Goal: Information Seeking & Learning: Learn about a topic

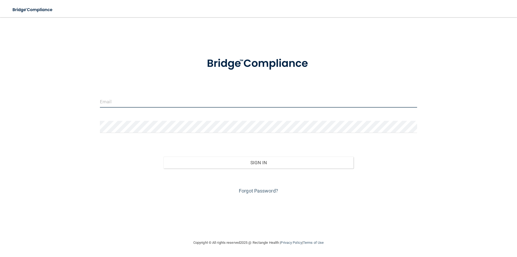
click at [110, 102] on input "email" at bounding box center [258, 101] width 317 height 12
type input "[EMAIL_ADDRESS][DOMAIN_NAME]"
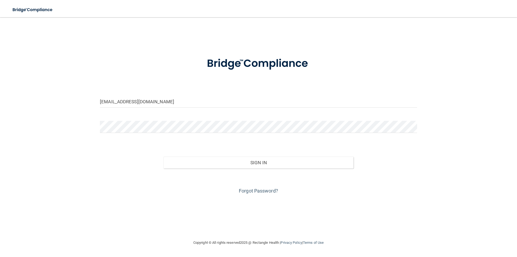
click at [138, 133] on div at bounding box center [258, 129] width 325 height 16
click at [163, 156] on button "Sign In" at bounding box center [258, 162] width 190 height 12
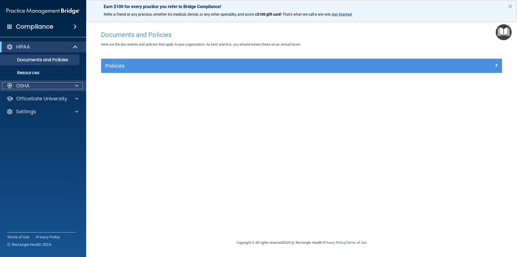
click at [39, 83] on div "OSHA" at bounding box center [35, 85] width 67 height 6
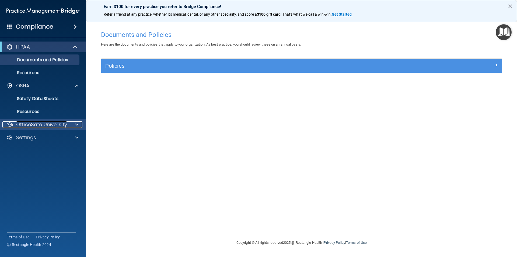
click at [60, 121] on p "OfficeSafe University" at bounding box center [41, 124] width 51 height 6
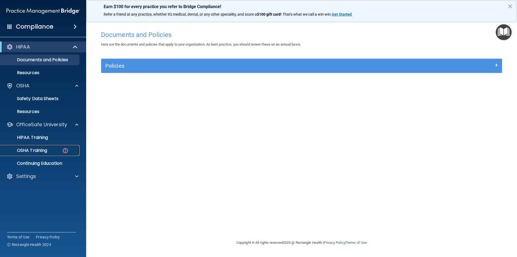
click at [59, 153] on link "OSHA Training" at bounding box center [37, 150] width 85 height 11
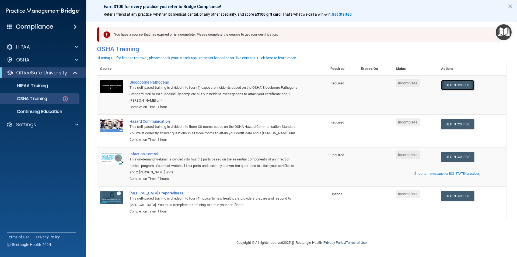
click at [460, 86] on link "Begin Course" at bounding box center [457, 85] width 33 height 10
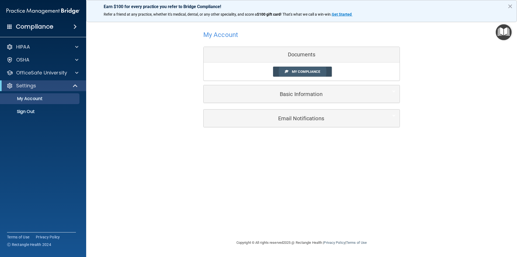
click at [293, 72] on span "My Compliance" at bounding box center [306, 71] width 28 height 4
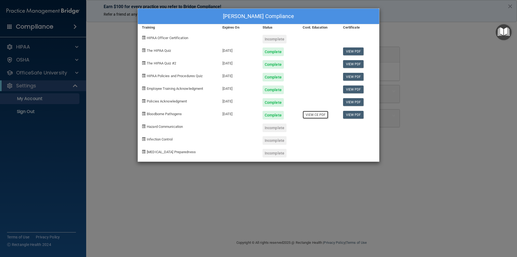
click at [317, 115] on link "View CE PDF" at bounding box center [316, 115] width 26 height 8
click at [427, 39] on div "Kiley Adkins's Compliance Training Expires On Status Cont. Education Certificat…" at bounding box center [258, 128] width 517 height 257
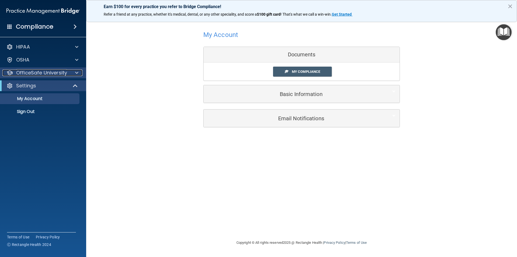
click at [79, 73] on div at bounding box center [75, 72] width 13 height 6
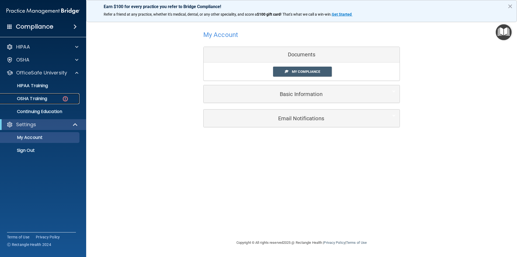
click at [65, 95] on img at bounding box center [65, 98] width 7 height 7
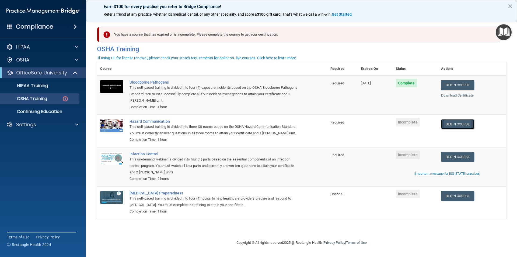
click at [458, 124] on link "Begin Course" at bounding box center [457, 124] width 33 height 10
click at [57, 97] on div "OSHA Training" at bounding box center [39, 98] width 73 height 5
click at [36, 100] on p "OSHA Training" at bounding box center [25, 98] width 44 height 5
click at [66, 100] on img at bounding box center [65, 98] width 7 height 7
click at [70, 71] on div at bounding box center [75, 72] width 13 height 6
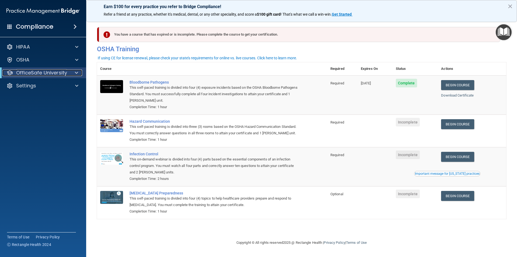
click at [71, 71] on div at bounding box center [75, 72] width 13 height 6
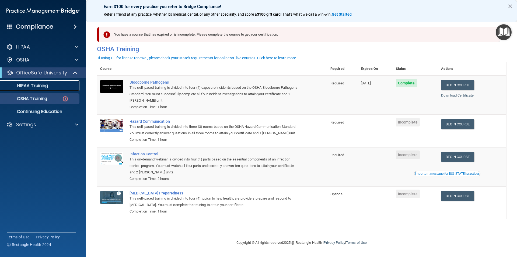
click at [39, 83] on p "HIPAA Training" at bounding box center [25, 85] width 44 height 5
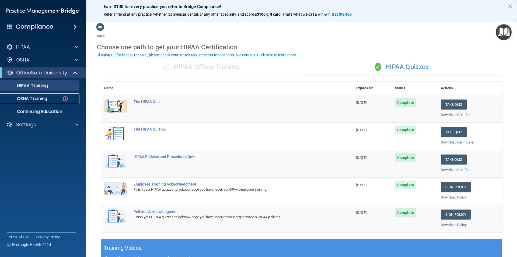
click at [69, 96] on div "OSHA Training" at bounding box center [39, 98] width 73 height 5
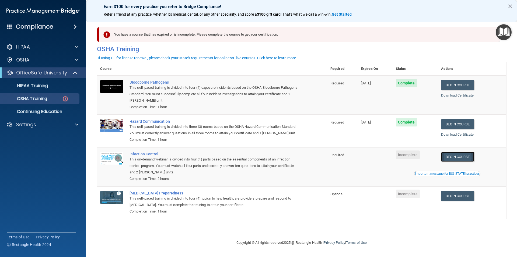
click at [461, 153] on link "Begin Course" at bounding box center [457, 157] width 33 height 10
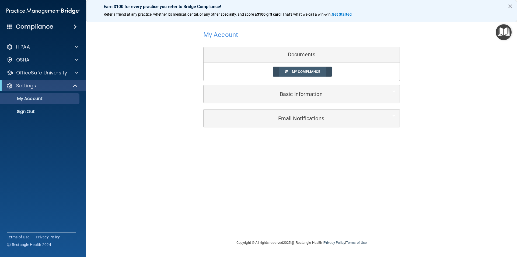
click at [292, 72] on span "My Compliance" at bounding box center [306, 71] width 28 height 4
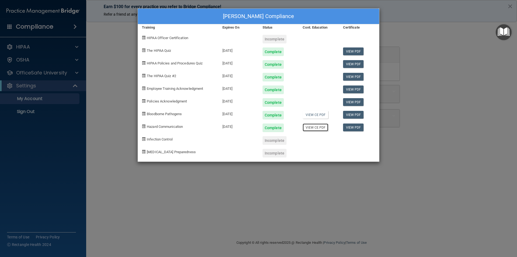
click at [316, 128] on link "View CE PDF" at bounding box center [316, 127] width 26 height 8
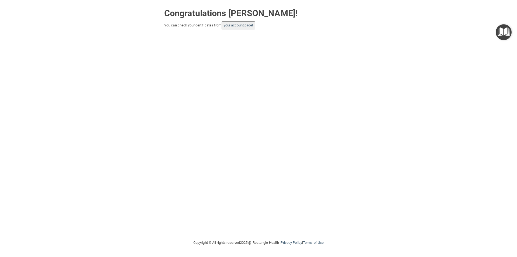
click at [245, 28] on button "your account page!" at bounding box center [239, 25] width 34 height 8
click at [248, 26] on link "your account page!" at bounding box center [238, 25] width 29 height 4
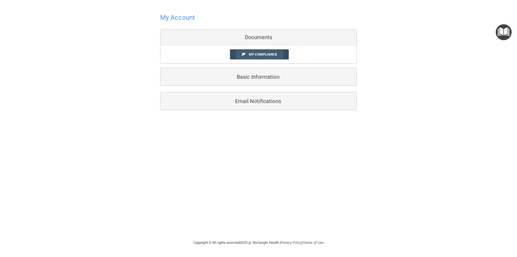
click at [248, 54] on link "My Compliance" at bounding box center [259, 54] width 59 height 10
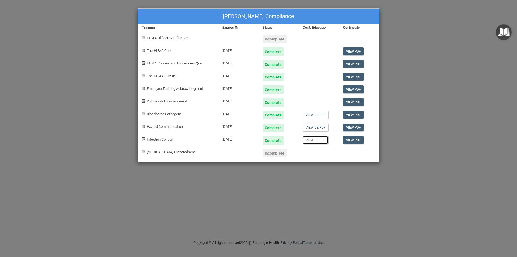
click at [318, 136] on link "View CE PDF" at bounding box center [316, 140] width 26 height 8
click at [433, 51] on div "Kiley Adkins's Compliance Training Expires On Status Cont. Education Certificat…" at bounding box center [258, 128] width 517 height 257
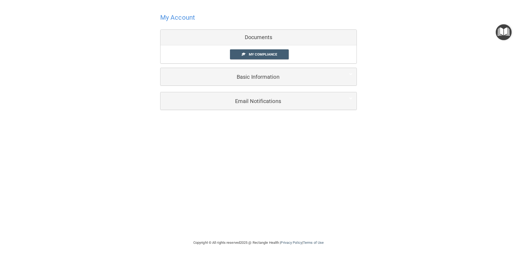
click at [190, 34] on div "Documents" at bounding box center [258, 38] width 196 height 16
click at [190, 21] on div at bounding box center [258, 17] width 197 height 13
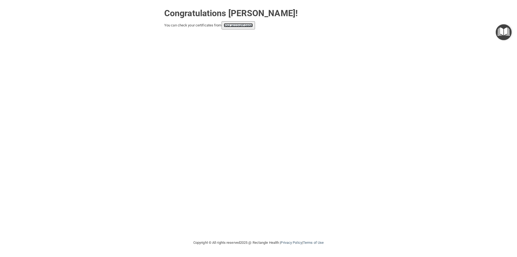
click at [230, 23] on link "your account page!" at bounding box center [238, 25] width 29 height 4
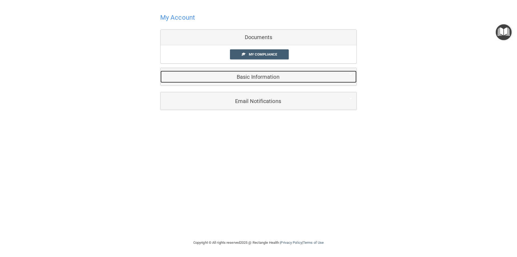
click at [261, 72] on div "Basic Information" at bounding box center [250, 77] width 180 height 12
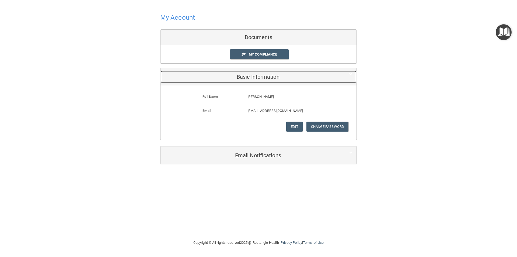
click at [260, 79] on h5 "Basic Information" at bounding box center [249, 77] width 171 height 6
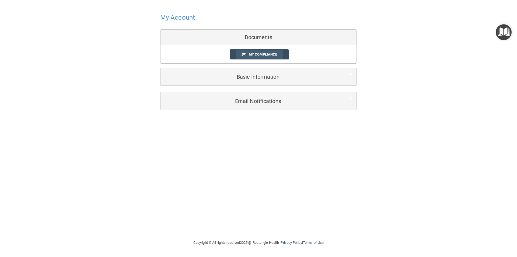
click at [258, 54] on span "My Compliance" at bounding box center [263, 54] width 28 height 4
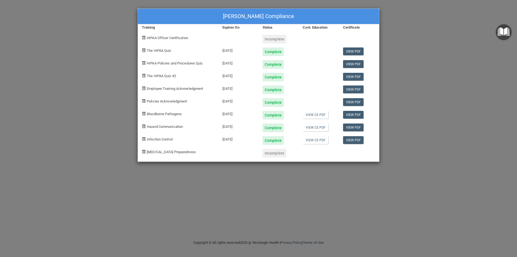
click at [276, 150] on div "Incomplete" at bounding box center [274, 153] width 24 height 9
click at [166, 151] on span "COVID-19 Preparedness" at bounding box center [171, 152] width 49 height 4
click at [143, 139] on div "Kiley Adkins's Compliance Training Expires On Status Cont. Education Certificat…" at bounding box center [259, 84] width 242 height 153
click at [146, 50] on div "The HIPAA Quiz" at bounding box center [178, 49] width 80 height 13
click at [350, 51] on link "View PDF" at bounding box center [353, 51] width 21 height 8
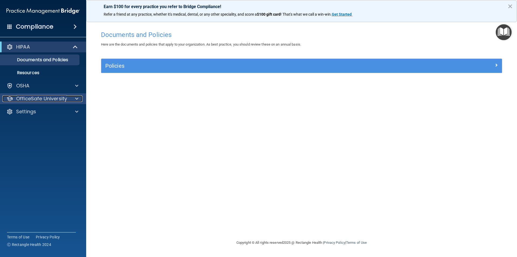
click at [75, 98] on div at bounding box center [75, 98] width 13 height 6
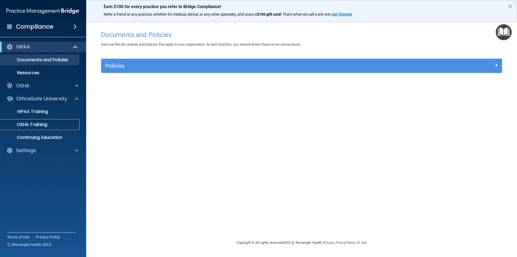
click at [63, 121] on link "OSHA Training" at bounding box center [37, 124] width 85 height 11
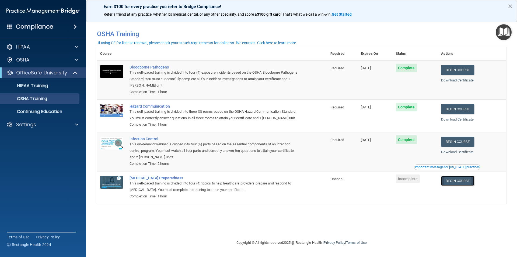
click at [455, 182] on link "Begin Course" at bounding box center [457, 181] width 33 height 10
